Goal: Find specific fact

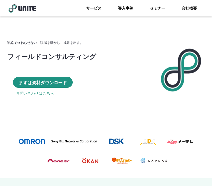
click at [194, 9] on link "会社概要" at bounding box center [189, 8] width 32 height 16
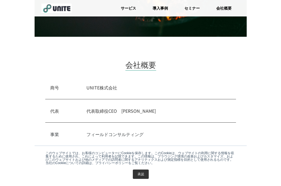
scroll to position [102, 0]
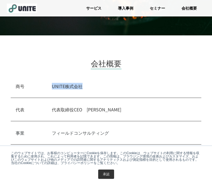
drag, startPoint x: 95, startPoint y: 90, endPoint x: 53, endPoint y: 87, distance: 41.7
click at [53, 87] on div "商号　 UNITE株式会社" at bounding box center [106, 86] width 191 height 23
copy p "UNITE株式会社"
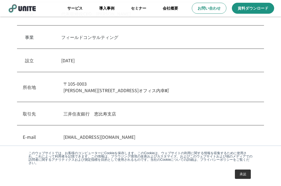
scroll to position [197, 0]
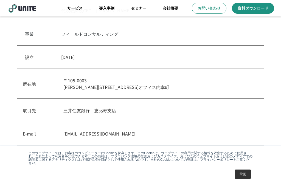
click at [136, 90] on p "[STREET_ADDRESS][PERSON_NAME]内幸町" at bounding box center [160, 83] width 195 height 13
drag, startPoint x: 159, startPoint y: 89, endPoint x: 119, endPoint y: 88, distance: 40.3
click at [119, 88] on p "[STREET_ADDRESS][PERSON_NAME]内幸町" at bounding box center [160, 83] width 195 height 13
drag, startPoint x: 113, startPoint y: 85, endPoint x: 158, endPoint y: 90, distance: 44.7
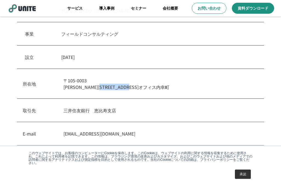
click at [158, 90] on p "[STREET_ADDRESS][PERSON_NAME]内幸町" at bounding box center [160, 83] width 195 height 13
copy p "クロスオフィス内幸町"
